Goal: Task Accomplishment & Management: Complete application form

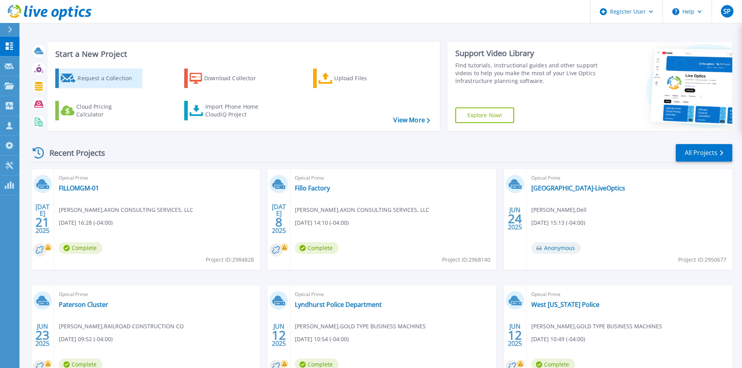
click at [102, 73] on div "Request a Collection" at bounding box center [108, 78] width 62 height 16
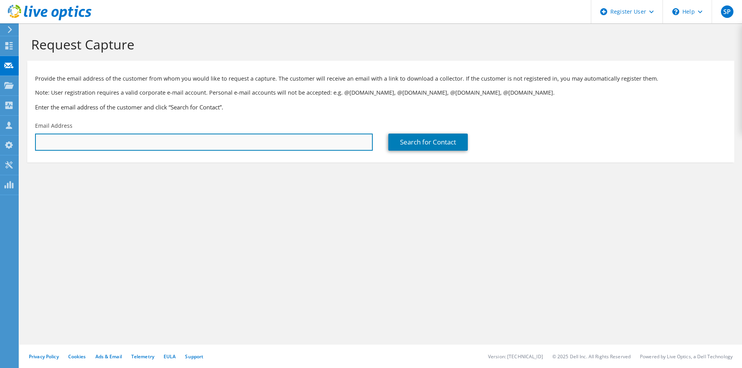
click at [120, 137] on input "text" at bounding box center [204, 142] width 338 height 17
paste input "bernard.siegel@evsmetal.com"
type input "bernard.siegel@evsmetal.com"
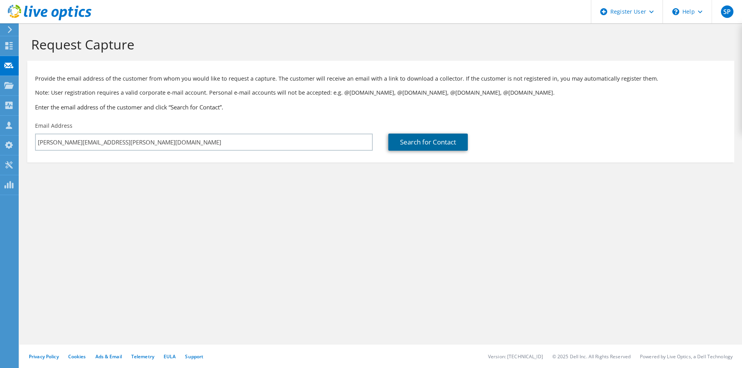
click at [434, 146] on link "Search for Contact" at bounding box center [427, 142] width 79 height 17
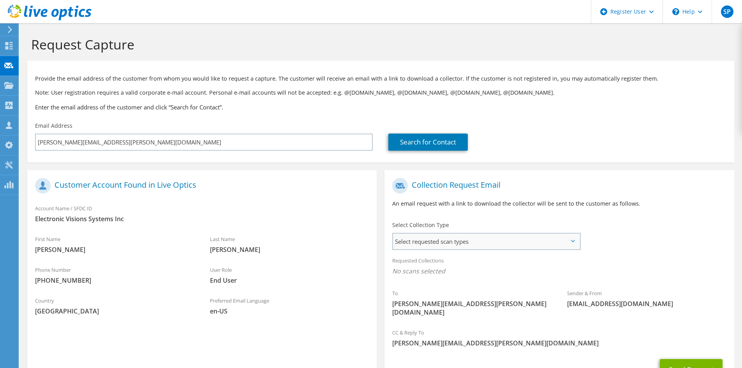
click at [437, 241] on span "Select requested scan types" at bounding box center [486, 242] width 187 height 16
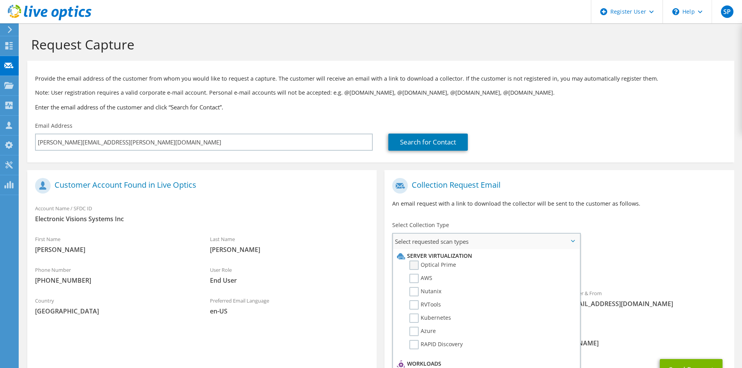
click at [426, 266] on label "Optical Prime" at bounding box center [432, 265] width 47 height 9
click at [0, 0] on input "Optical Prime" at bounding box center [0, 0] width 0 height 0
click at [649, 210] on div "Collection Request Email An email request with a link to download the collector…" at bounding box center [558, 195] width 349 height 43
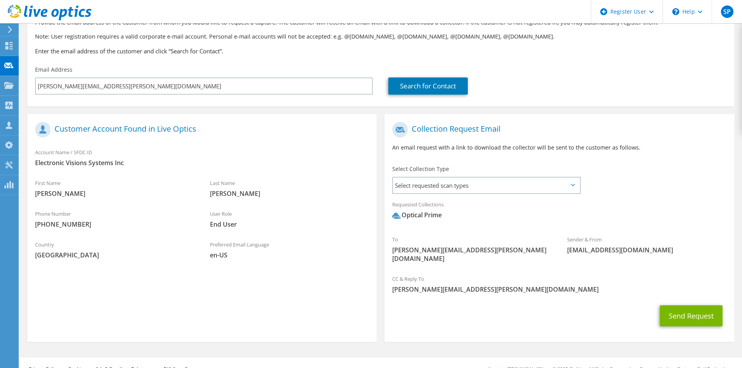
scroll to position [60, 0]
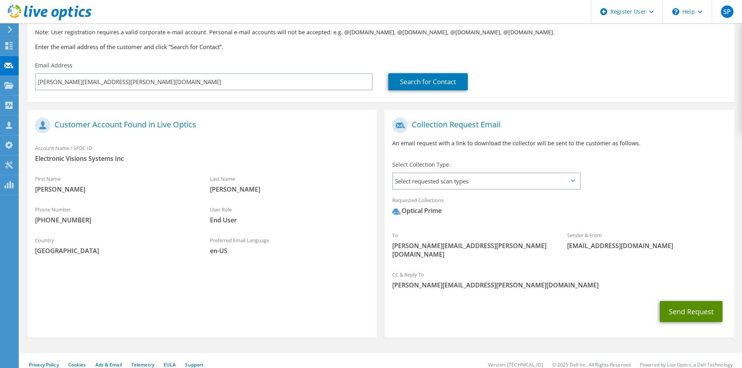
drag, startPoint x: 681, startPoint y: 305, endPoint x: 520, endPoint y: 293, distance: 162.1
click at [520, 297] on div "Send Request" at bounding box center [558, 311] width 349 height 29
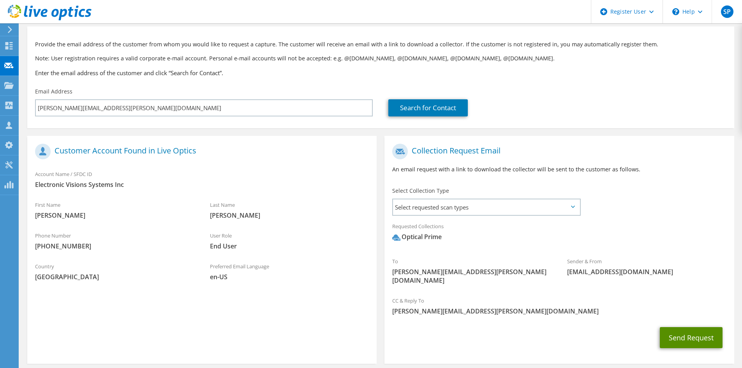
scroll to position [21, 0]
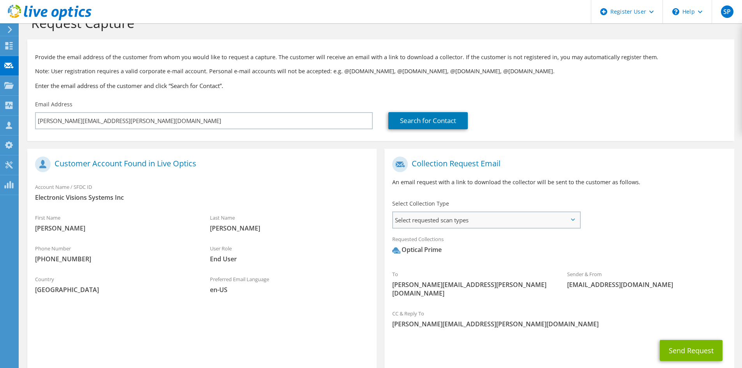
click at [509, 221] on span "Select requested scan types" at bounding box center [486, 220] width 187 height 16
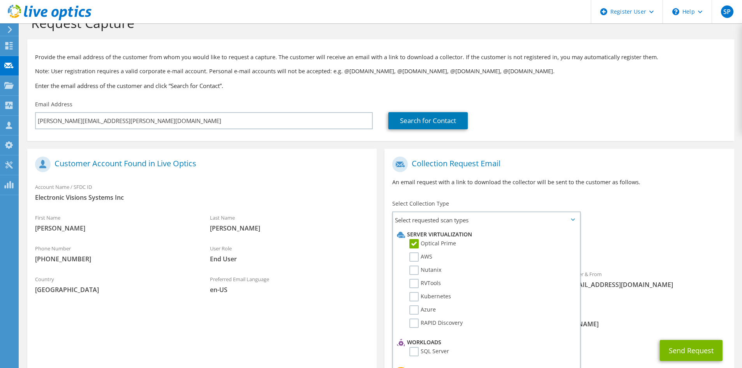
click at [684, 211] on div "To bernard.siegel@evsmetal.com Sender & From liveoptics@liveoptics.com" at bounding box center [558, 229] width 349 height 153
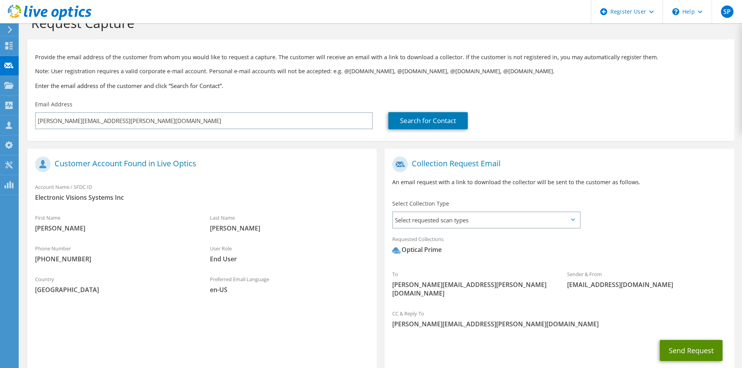
click at [684, 340] on button "Send Request" at bounding box center [691, 350] width 63 height 21
